Goal: Task Accomplishment & Management: Manage account settings

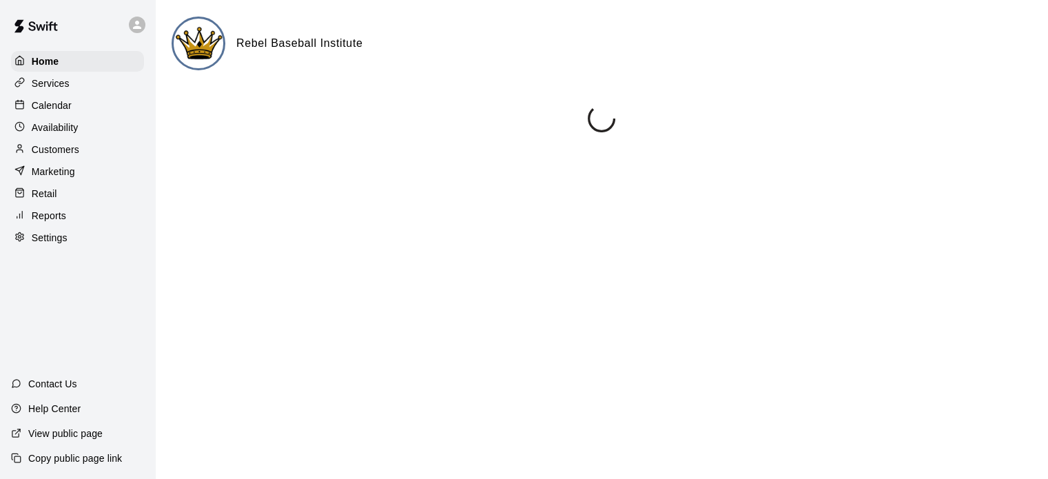
click at [59, 152] on p "Customers" at bounding box center [56, 150] width 48 height 14
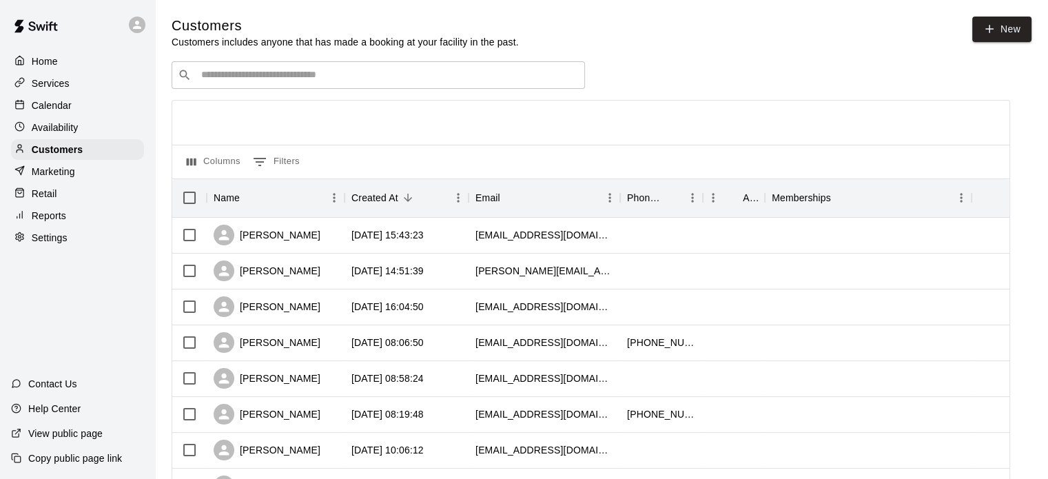
click at [274, 80] on input "Search customers by name or email" at bounding box center [388, 75] width 382 height 14
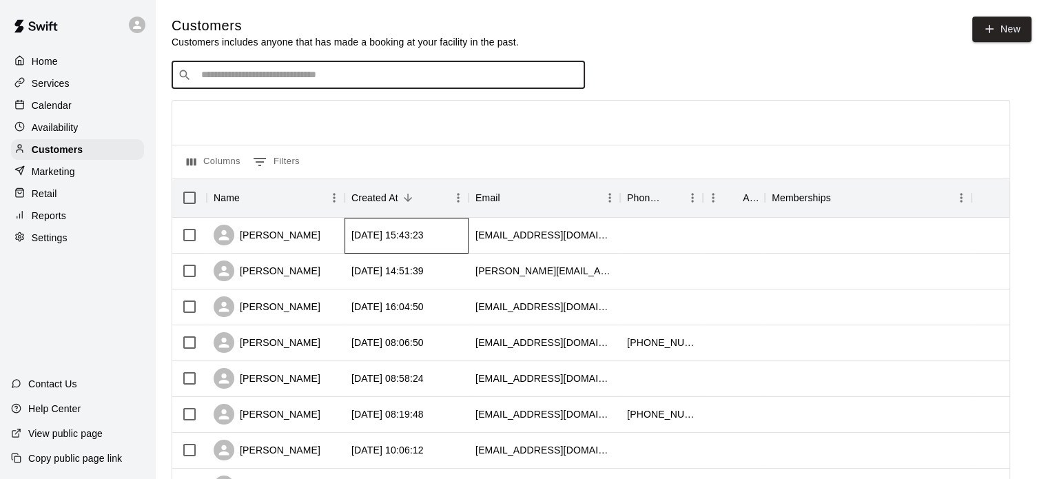
click at [402, 242] on div "2025-08-17 15:43:23" at bounding box center [387, 235] width 72 height 14
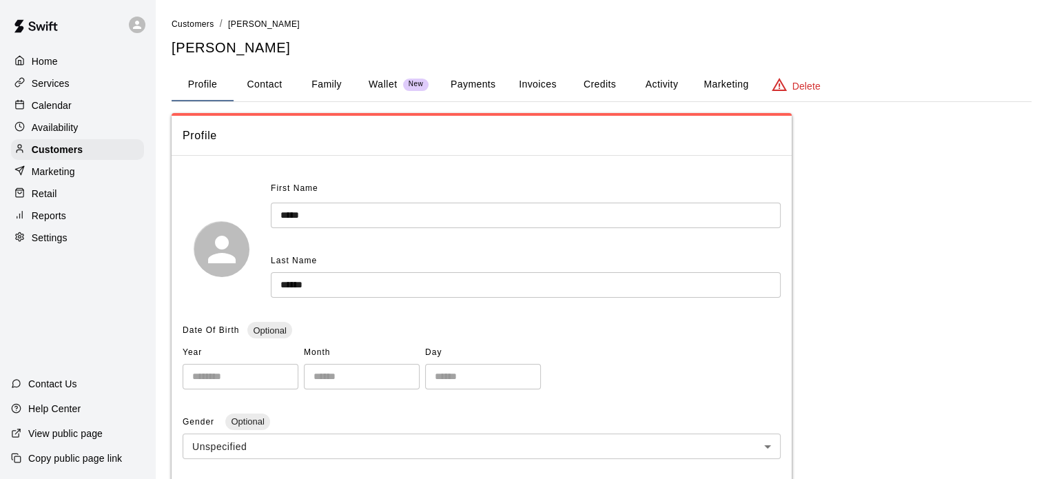
click at [543, 88] on button "Invoices" at bounding box center [537, 84] width 62 height 33
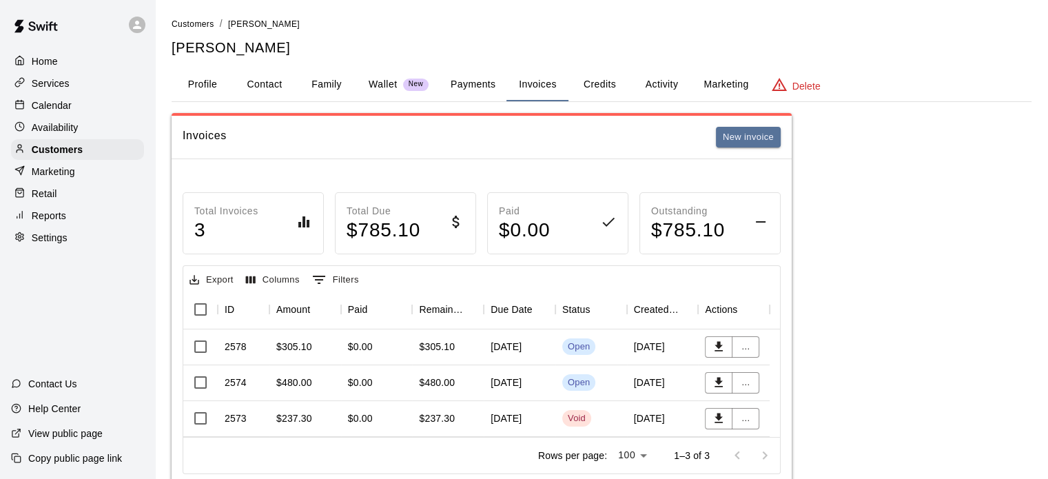
scroll to position [48, 0]
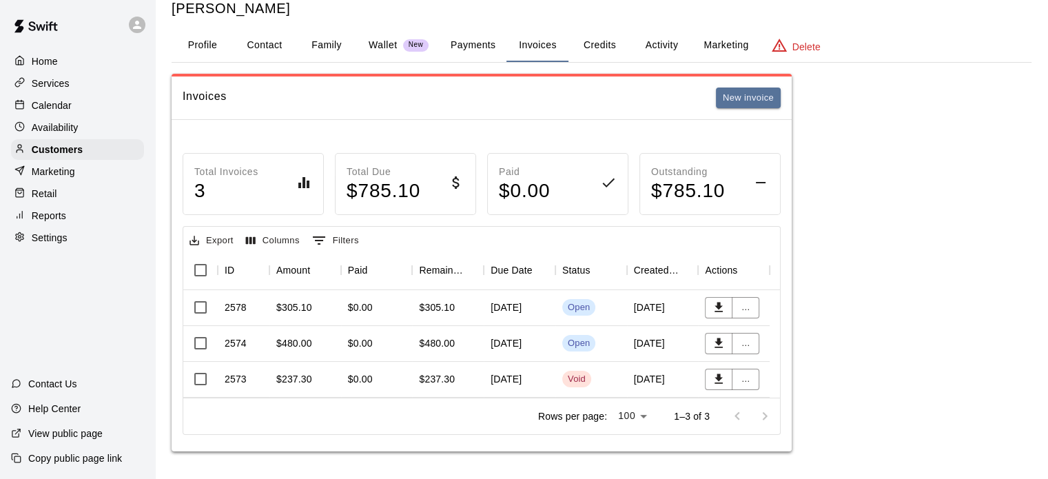
click at [500, 298] on div "[DATE]" at bounding box center [520, 308] width 72 height 36
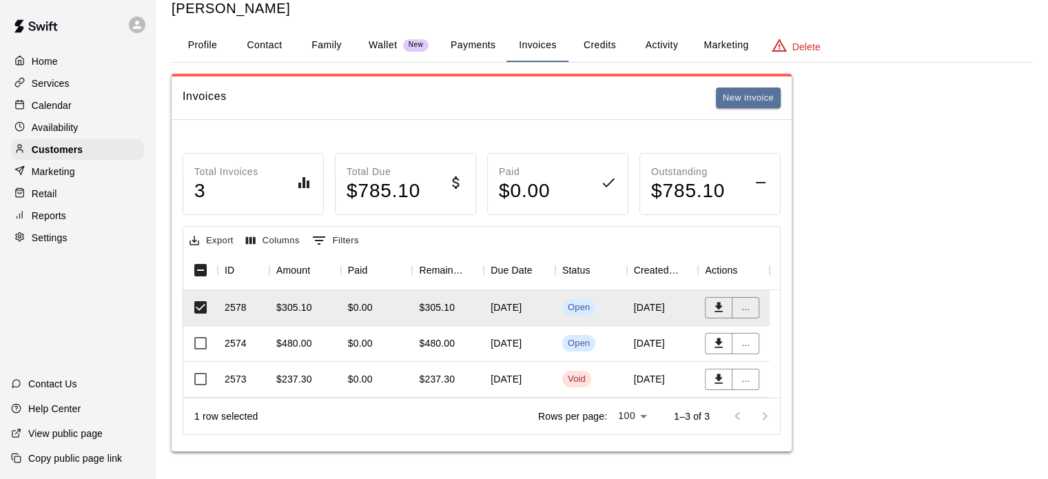
click at [489, 326] on div "[DATE]" at bounding box center [520, 344] width 72 height 36
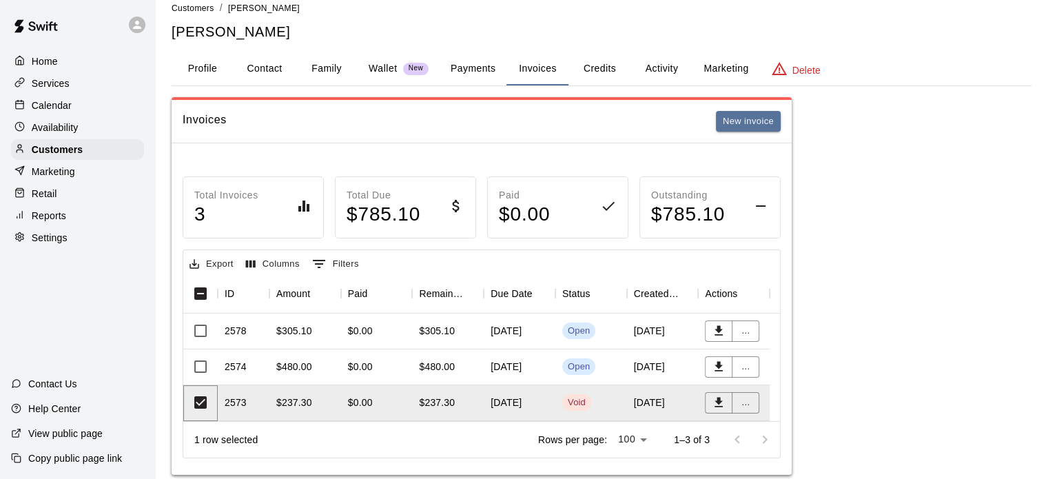
scroll to position [18, 0]
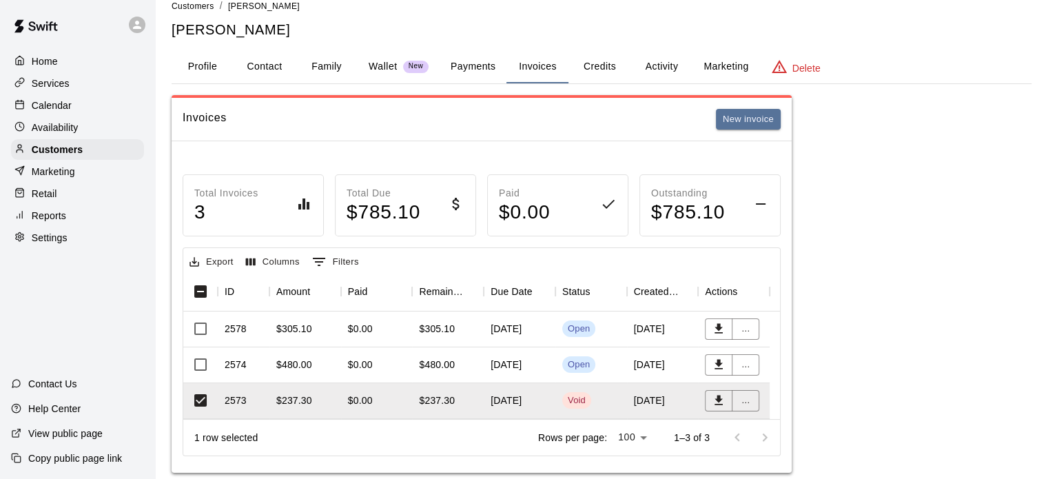
click at [85, 127] on div "Availability" at bounding box center [77, 127] width 133 height 21
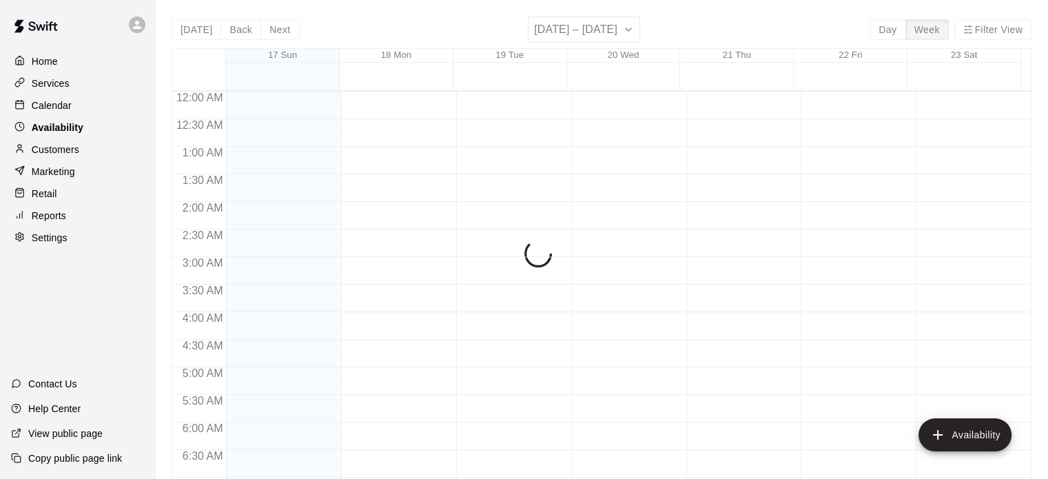
scroll to position [918, 0]
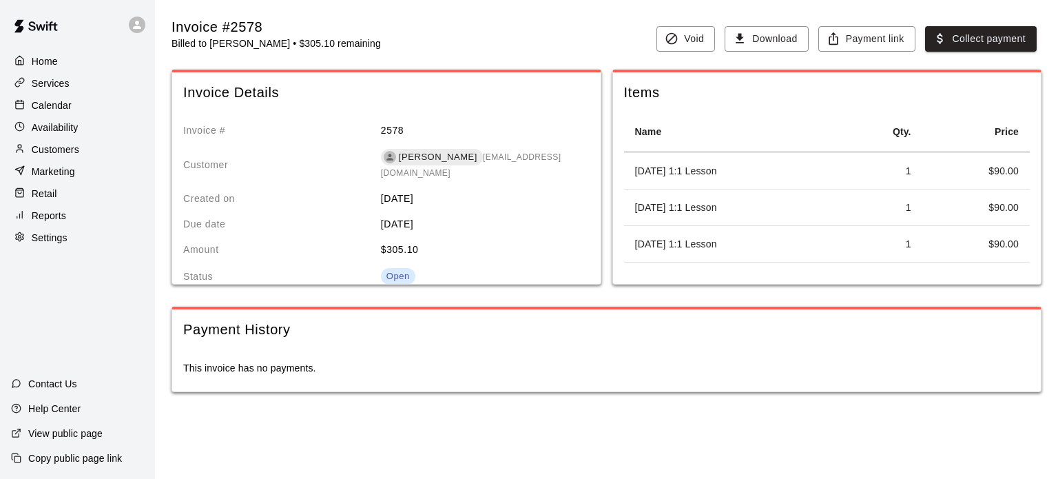
drag, startPoint x: 689, startPoint y: 212, endPoint x: 672, endPoint y: 207, distance: 17.2
click at [672, 207] on td "August 12 1:1 Lesson" at bounding box center [731, 207] width 215 height 37
click at [74, 110] on div "Calendar" at bounding box center [77, 105] width 133 height 21
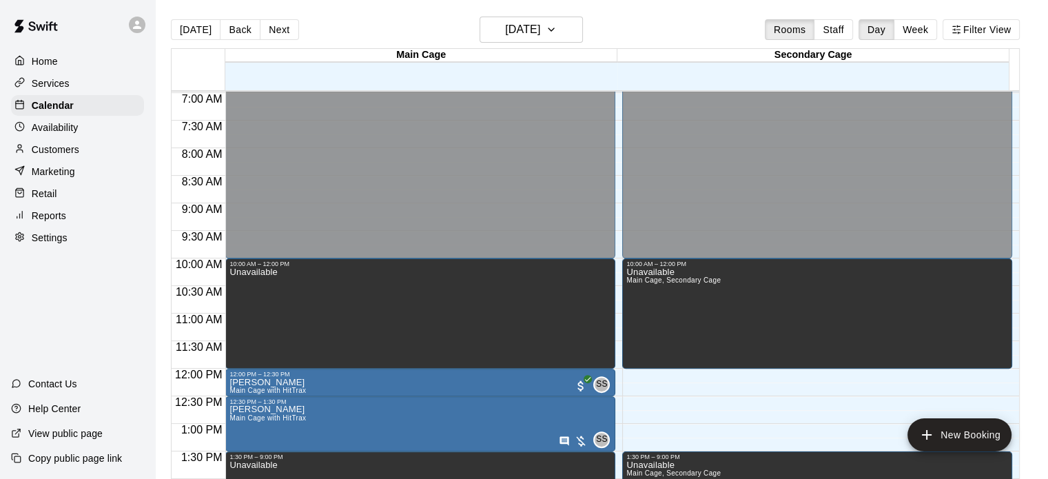
scroll to position [345, 0]
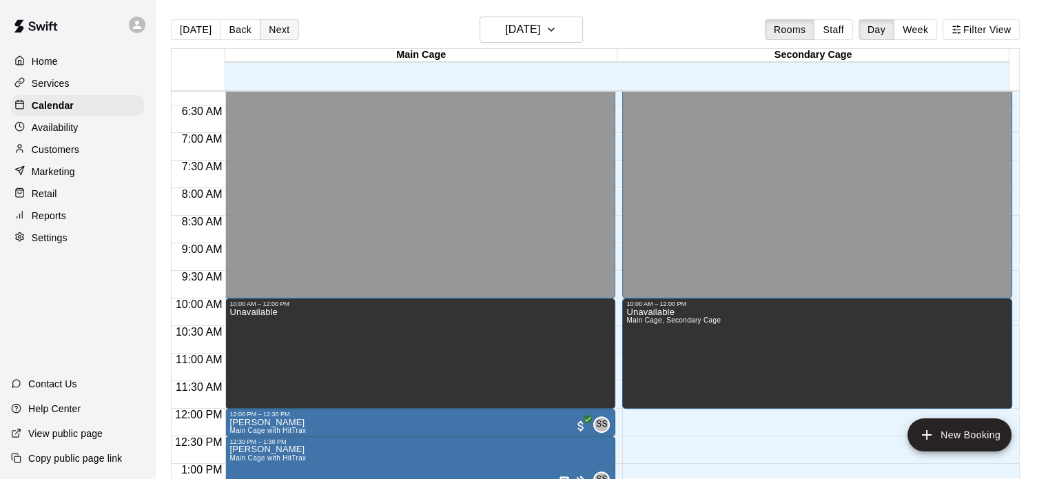
click at [280, 30] on button "Next" at bounding box center [279, 29] width 39 height 21
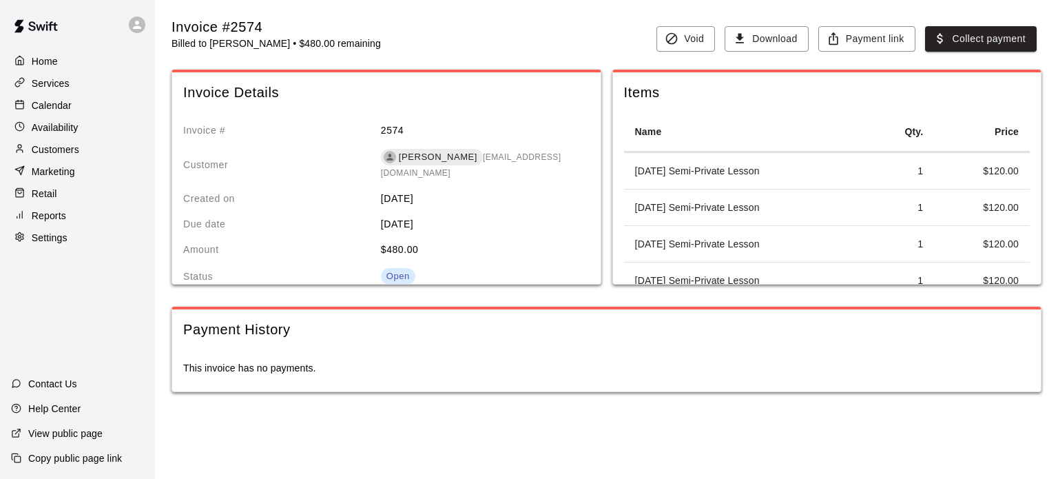
scroll to position [12, 0]
